Goal: Information Seeking & Learning: Learn about a topic

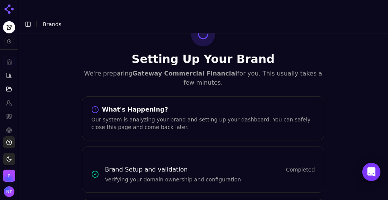
click at [30, 19] on button "Toggle Sidebar" at bounding box center [28, 24] width 11 height 11
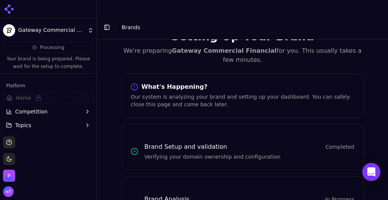
click at [55, 34] on html "Gateway Commercial Financial Processing Your brand is being prepared. Please wa…" at bounding box center [194, 107] width 388 height 215
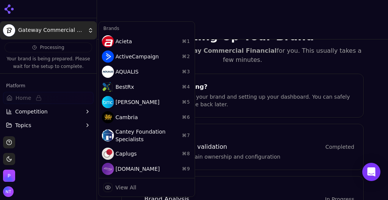
click at [105, 14] on html "Gateway Commercial Financial Processing Your brand is being prepared. Please wa…" at bounding box center [194, 107] width 388 height 215
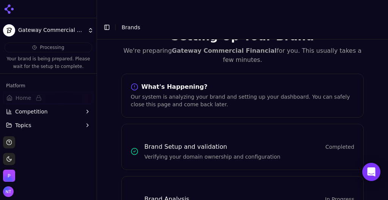
click at [105, 22] on button "Toggle Sidebar" at bounding box center [106, 27] width 11 height 11
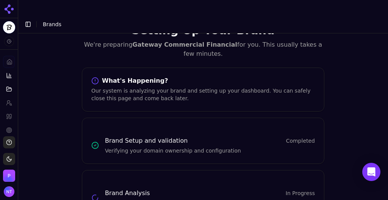
click at [30, 19] on button "Toggle Sidebar" at bounding box center [28, 24] width 11 height 11
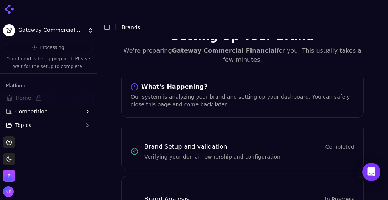
click at [61, 29] on html "Gateway Commercial Financial Processing Your brand is being prepared. Please wa…" at bounding box center [194, 107] width 388 height 215
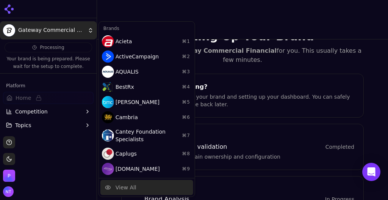
click at [138, 186] on div "View All" at bounding box center [146, 186] width 93 height 15
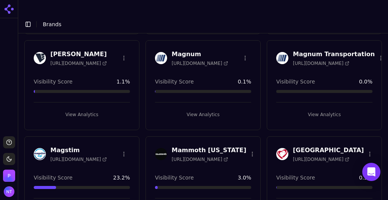
scroll to position [1208, 0]
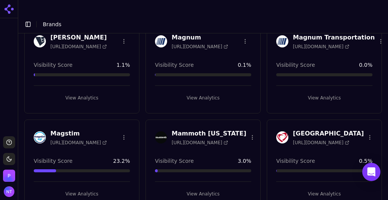
click at [86, 187] on button "View Analytics" at bounding box center [82, 193] width 96 height 12
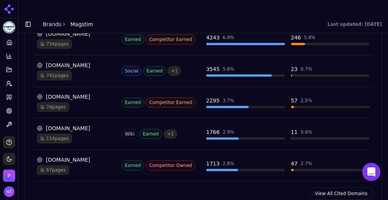
scroll to position [881, 0]
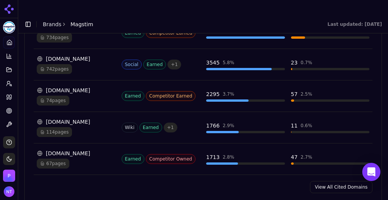
click at [327, 181] on link "View All Cited Domains" at bounding box center [341, 187] width 62 height 12
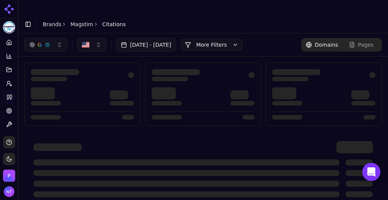
click at [222, 39] on button "More Filters" at bounding box center [212, 45] width 62 height 12
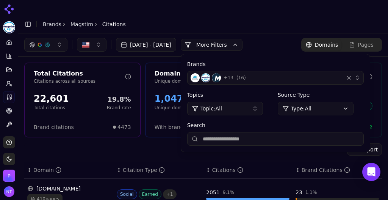
click at [240, 132] on input "Search" at bounding box center [275, 139] width 176 height 14
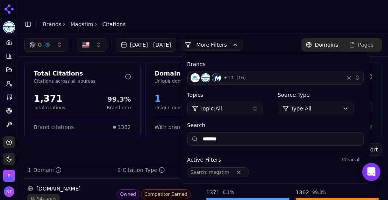
click at [45, 42] on div "button" at bounding box center [47, 45] width 6 height 6
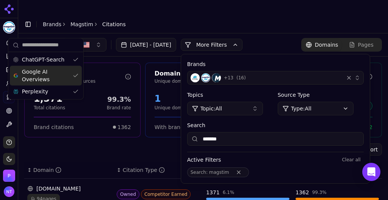
click at [39, 72] on span "Google AI Overviews" at bounding box center [46, 75] width 48 height 15
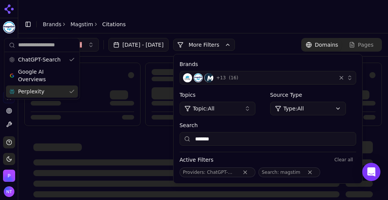
click at [36, 87] on span "Perplexity" at bounding box center [31, 91] width 26 height 8
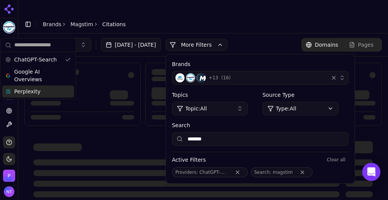
click at [302, 15] on header "Toggle Sidebar Brands Magstim Citations" at bounding box center [203, 24] width 370 height 18
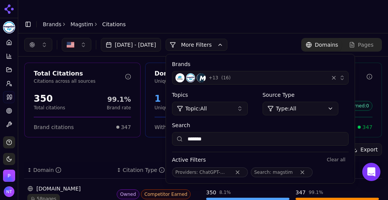
click at [64, 193] on div "58 pages" at bounding box center [68, 198] width 83 height 10
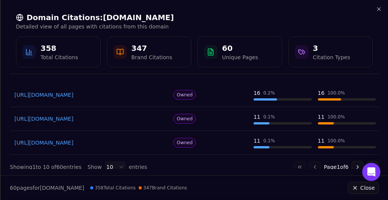
scroll to position [214, 0]
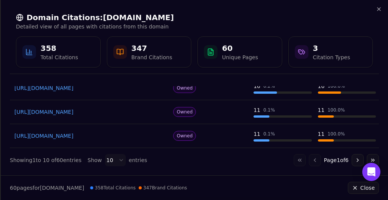
click at [117, 158] on body "Magstim Platform Home Competition Topics Prompts Citations Optimize Toolbox Sup…" at bounding box center [194, 107] width 388 height 215
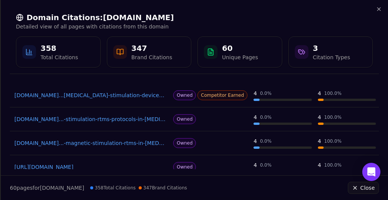
scroll to position [0, 0]
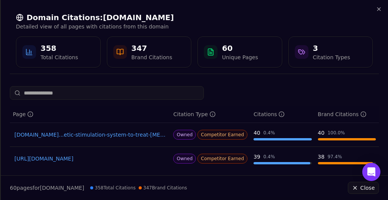
click at [134, 136] on link "[DOMAIN_NAME]...etic-stimulation-system-to-treat-[MEDICAL_DATA]-ocd-anxious-[ME…" at bounding box center [89, 135] width 151 height 8
click at [66, 159] on link "[URL][DOMAIN_NAME]" at bounding box center [89, 158] width 151 height 8
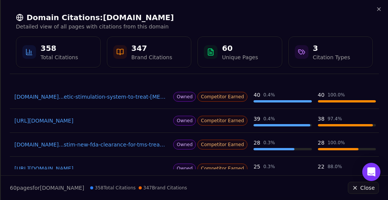
scroll to position [45, 0]
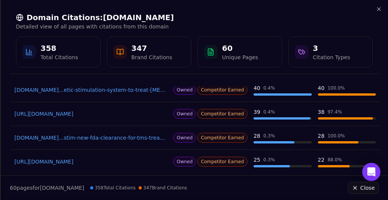
click at [136, 137] on link "[DOMAIN_NAME]...stim-new-fda-clearance-for-tms-treatment-in-us-adolescent-patie…" at bounding box center [89, 138] width 151 height 8
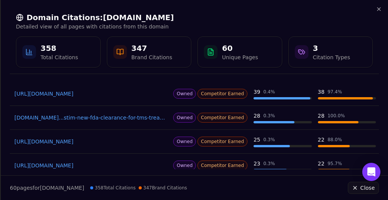
scroll to position [75, 0]
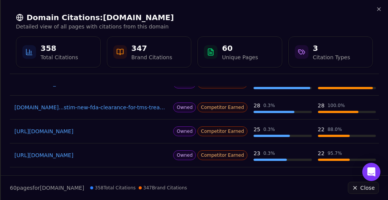
click at [130, 130] on link "[URL][DOMAIN_NAME]" at bounding box center [89, 131] width 151 height 8
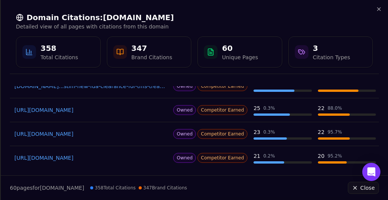
scroll to position [100, 0]
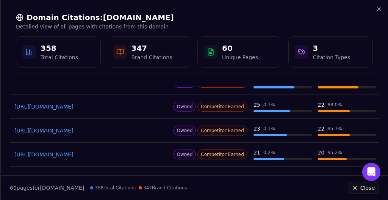
click at [60, 128] on link "[URL][DOMAIN_NAME]" at bounding box center [89, 130] width 151 height 8
click at [380, 9] on icon "button" at bounding box center [379, 9] width 6 height 6
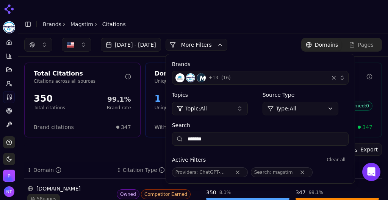
click at [232, 132] on input "*******" at bounding box center [260, 139] width 176 height 14
type input "*****"
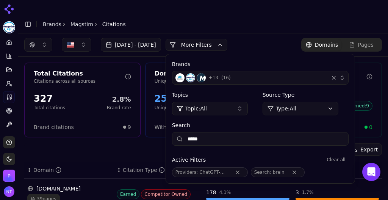
click at [81, 193] on div "39 pages" at bounding box center [68, 198] width 83 height 10
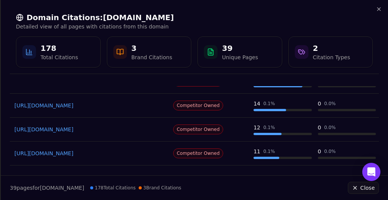
scroll to position [78, 0]
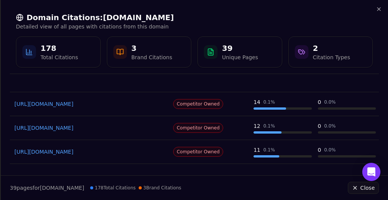
click at [108, 153] on link "[URL][DOMAIN_NAME]" at bounding box center [89, 152] width 151 height 8
click at [378, 9] on icon "button" at bounding box center [378, 9] width 3 height 3
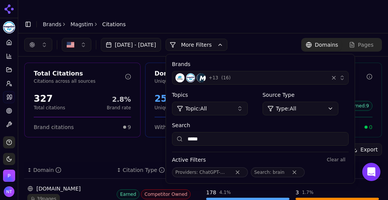
click at [73, 19] on div "Toggle Sidebar Brands Magstim Citations" at bounding box center [75, 24] width 114 height 11
click at [76, 20] on link "Magstim" at bounding box center [81, 24] width 23 height 8
